Goal: Task Accomplishment & Management: Use online tool/utility

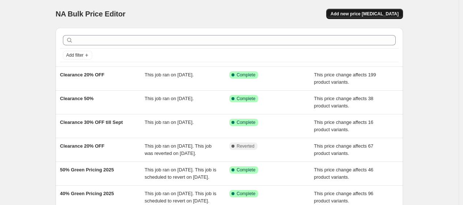
click at [360, 11] on span "Add new price change job" at bounding box center [365, 14] width 68 height 6
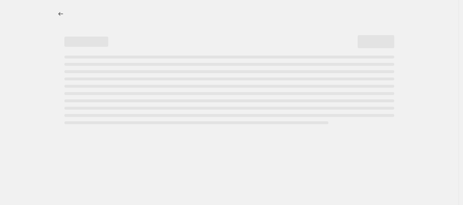
select select "percentage"
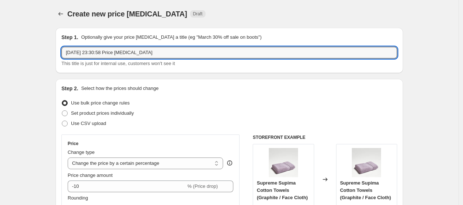
drag, startPoint x: 178, startPoint y: 52, endPoint x: 29, endPoint y: 52, distance: 149.3
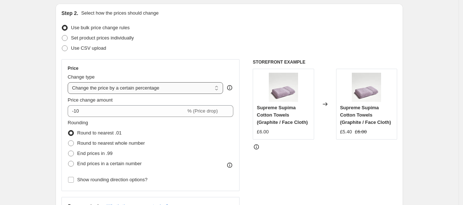
type input "Clearance 40%"
click at [183, 90] on select "Change the price to a certain amount Change the price by a certain amount Chang…" at bounding box center [146, 88] width 156 height 12
select select "pcap"
click at [70, 82] on select "Change the price to a certain amount Change the price by a certain amount Chang…" at bounding box center [146, 88] width 156 height 12
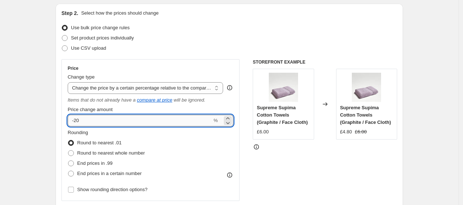
click at [167, 121] on input "-20" at bounding box center [140, 121] width 145 height 12
type input "-2"
type input "-40"
click at [195, 149] on div "Rounding Round to nearest .01 Round to nearest whole number End prices in .99 E…" at bounding box center [151, 154] width 166 height 50
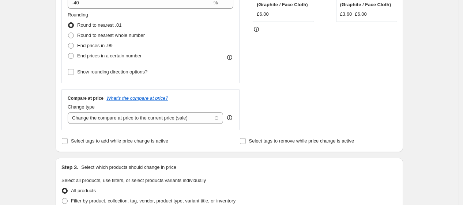
scroll to position [194, 0]
click at [179, 119] on select "Change the compare at price to the current price (sale) Change the compare at p…" at bounding box center [146, 118] width 156 height 12
select select "no_change"
click at [70, 112] on select "Change the compare at price to the current price (sale) Change the compare at p…" at bounding box center [146, 118] width 156 height 12
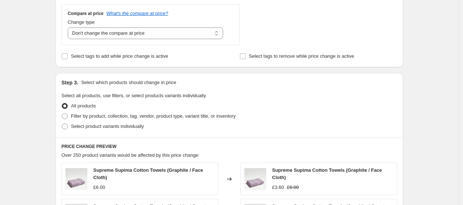
scroll to position [287, 0]
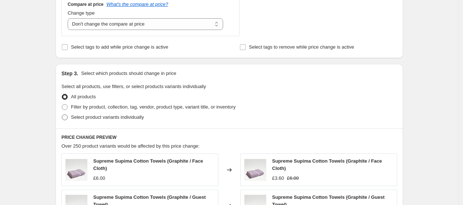
click at [99, 118] on span "Select product variants individually" at bounding box center [107, 117] width 73 height 5
click at [62, 115] on input "Select product variants individually" at bounding box center [62, 115] width 0 height 0
radio input "true"
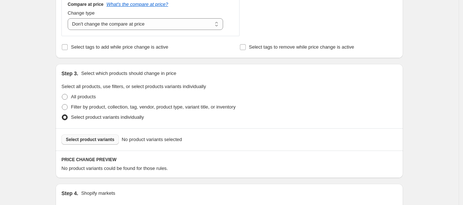
click at [95, 143] on span "Select product variants" at bounding box center [90, 140] width 49 height 6
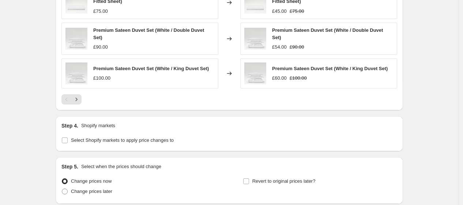
scroll to position [609, 0]
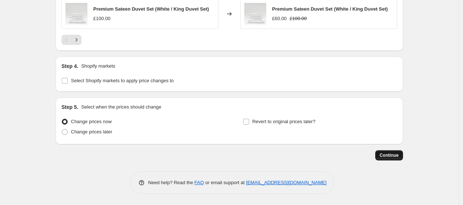
click at [393, 156] on span "Continue" at bounding box center [389, 156] width 19 height 6
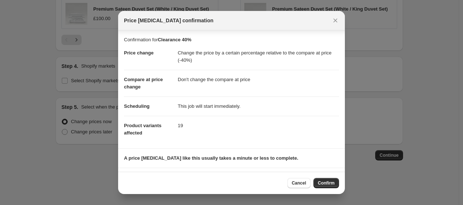
scroll to position [42, 0]
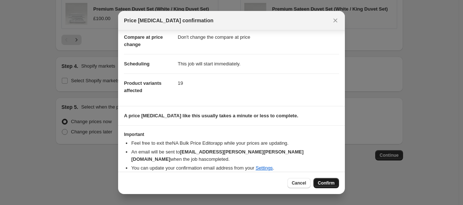
click at [334, 184] on span "Confirm" at bounding box center [326, 183] width 17 height 6
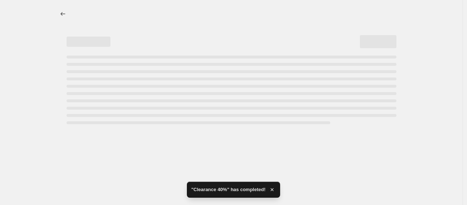
select select "pcap"
select select "no_change"
